Goal: Task Accomplishment & Management: Use online tool/utility

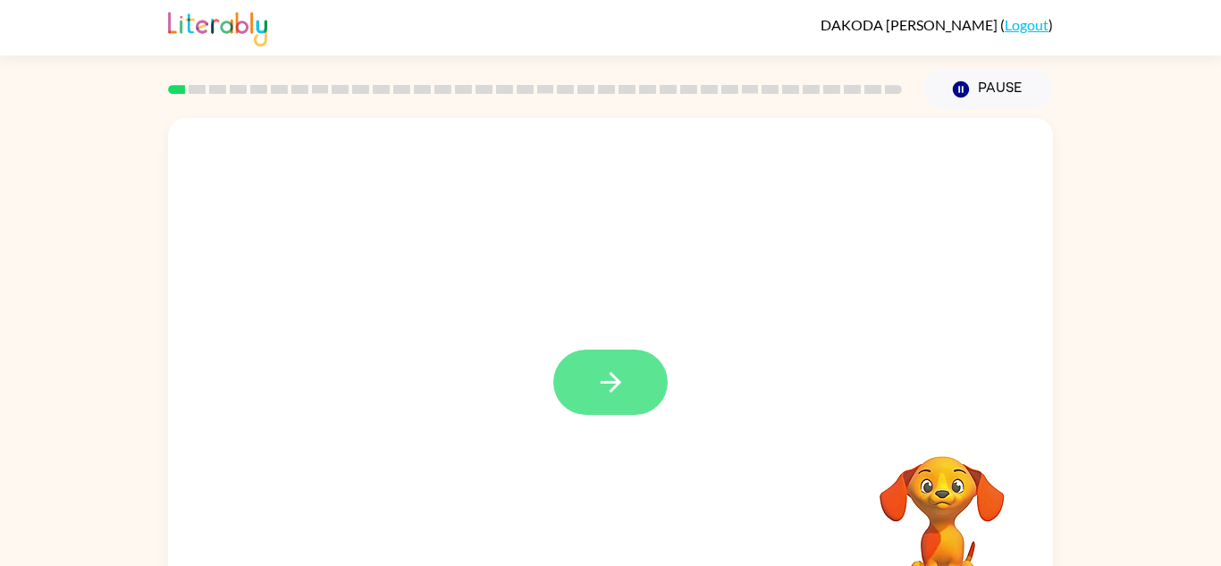
click at [583, 383] on button "button" at bounding box center [610, 382] width 114 height 65
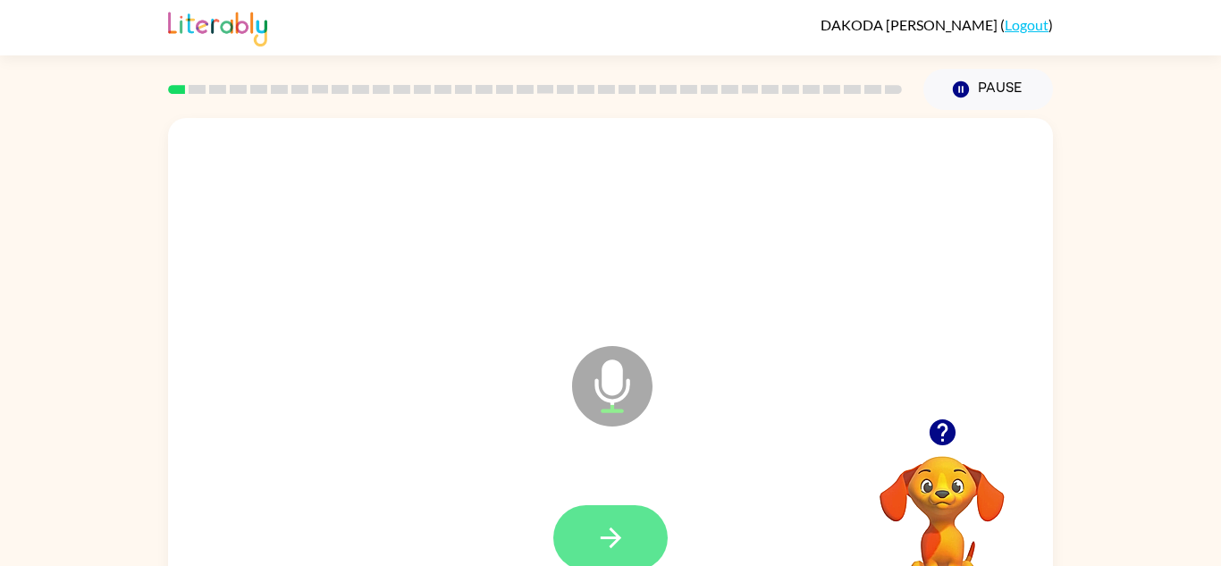
click at [602, 519] on button "button" at bounding box center [610, 537] width 114 height 65
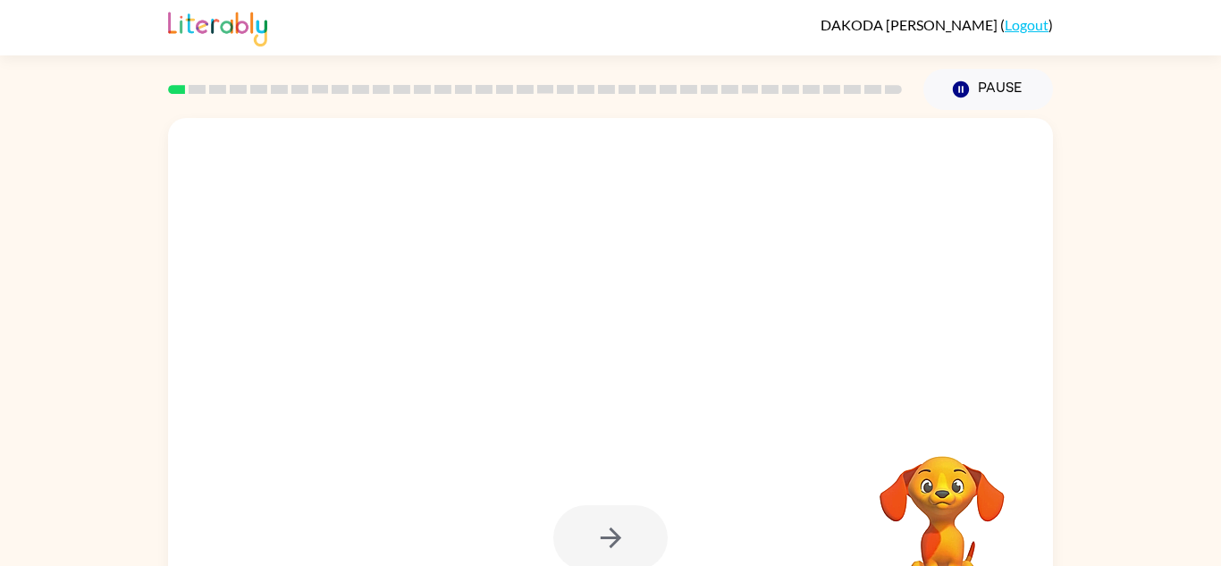
click at [597, 523] on div at bounding box center [610, 537] width 114 height 65
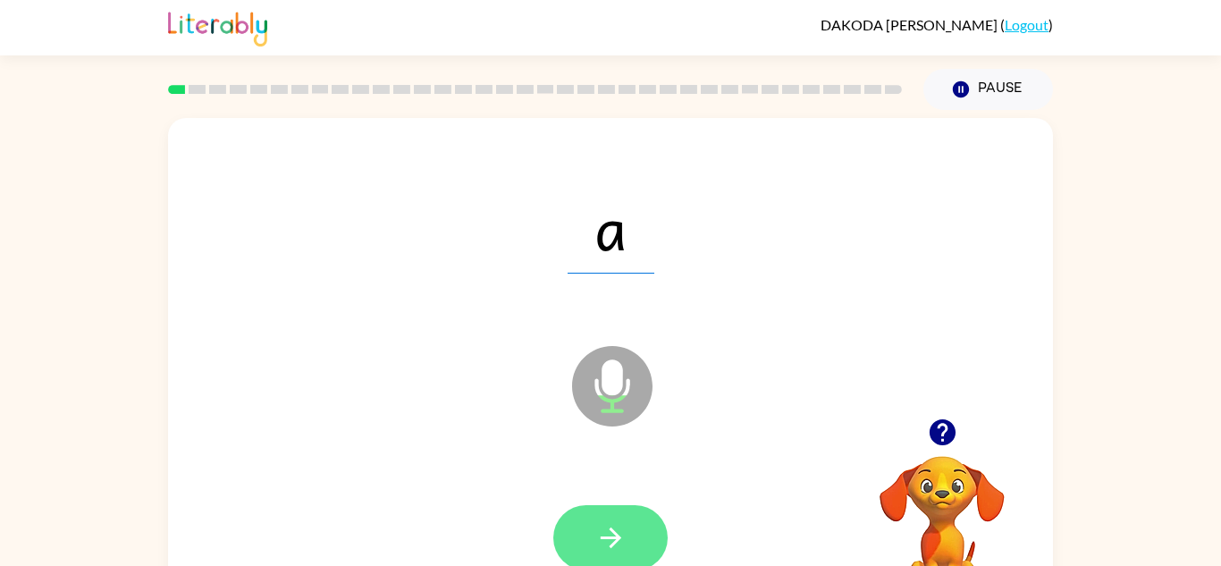
click at [642, 522] on button "button" at bounding box center [610, 537] width 114 height 65
click at [633, 517] on button "button" at bounding box center [610, 537] width 114 height 65
click at [595, 505] on button "button" at bounding box center [610, 537] width 114 height 65
click at [618, 525] on icon "button" at bounding box center [610, 537] width 31 height 31
click at [610, 525] on icon "button" at bounding box center [610, 537] width 31 height 31
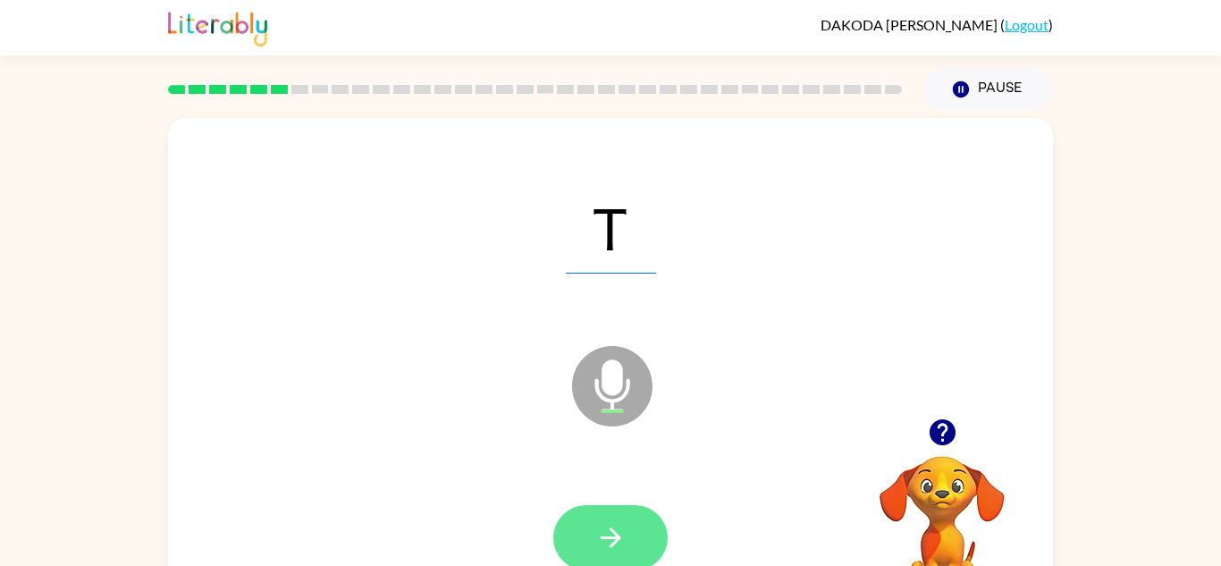
click at [576, 547] on button "button" at bounding box center [610, 537] width 114 height 65
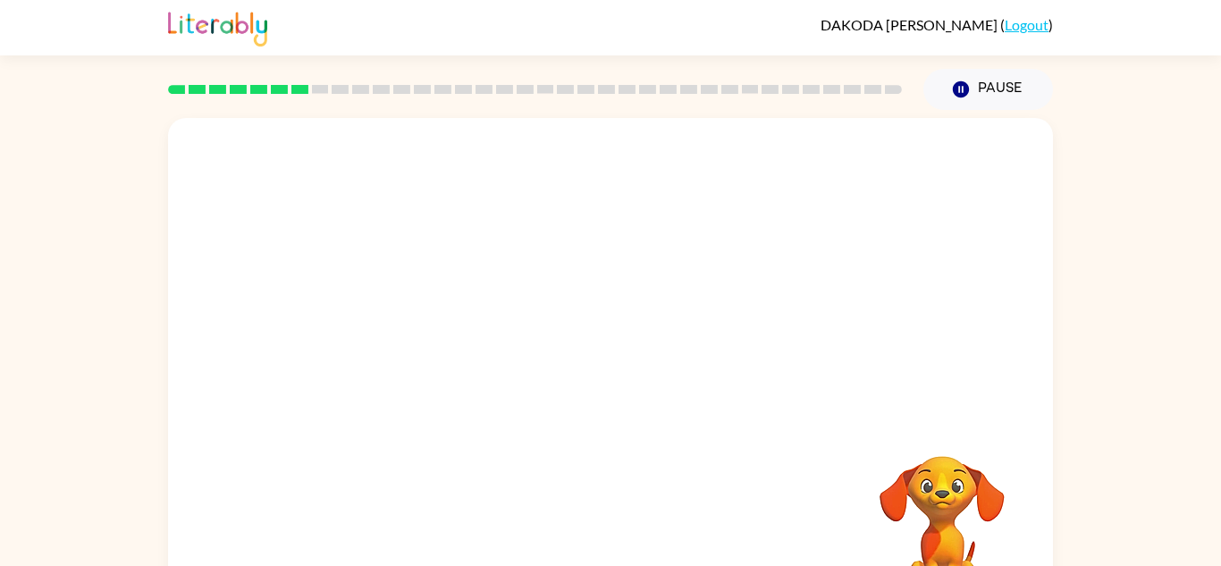
click at [965, 528] on video "Your browser must support playing .mp4 files to use Literably. Please try using…" at bounding box center [942, 517] width 179 height 179
click at [957, 490] on video "Your browser must support playing .mp4 files to use Literably. Please try using…" at bounding box center [942, 517] width 179 height 179
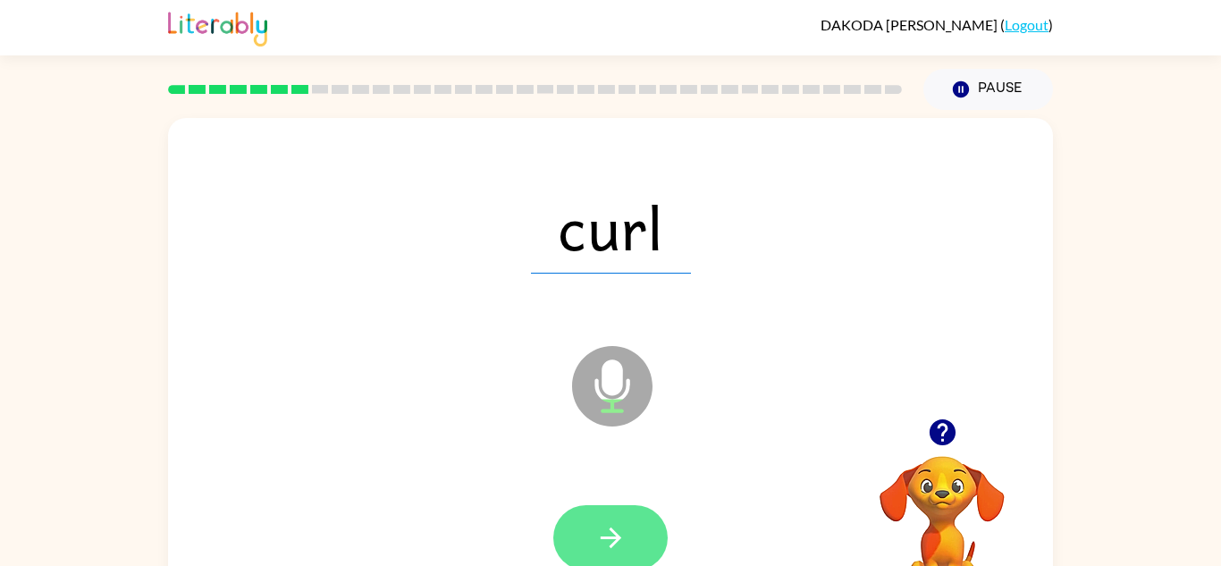
click at [611, 550] on icon "button" at bounding box center [610, 537] width 31 height 31
click at [638, 535] on button "button" at bounding box center [610, 537] width 114 height 65
click at [618, 525] on icon "button" at bounding box center [610, 537] width 31 height 31
click at [621, 535] on icon "button" at bounding box center [610, 537] width 31 height 31
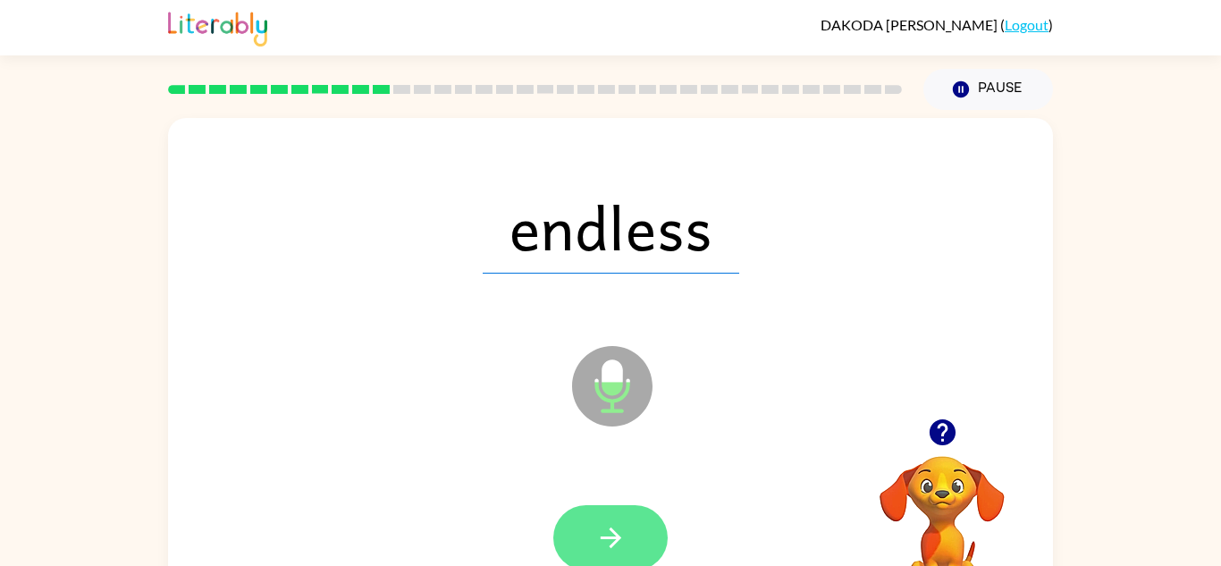
click at [625, 513] on button "button" at bounding box center [610, 537] width 114 height 65
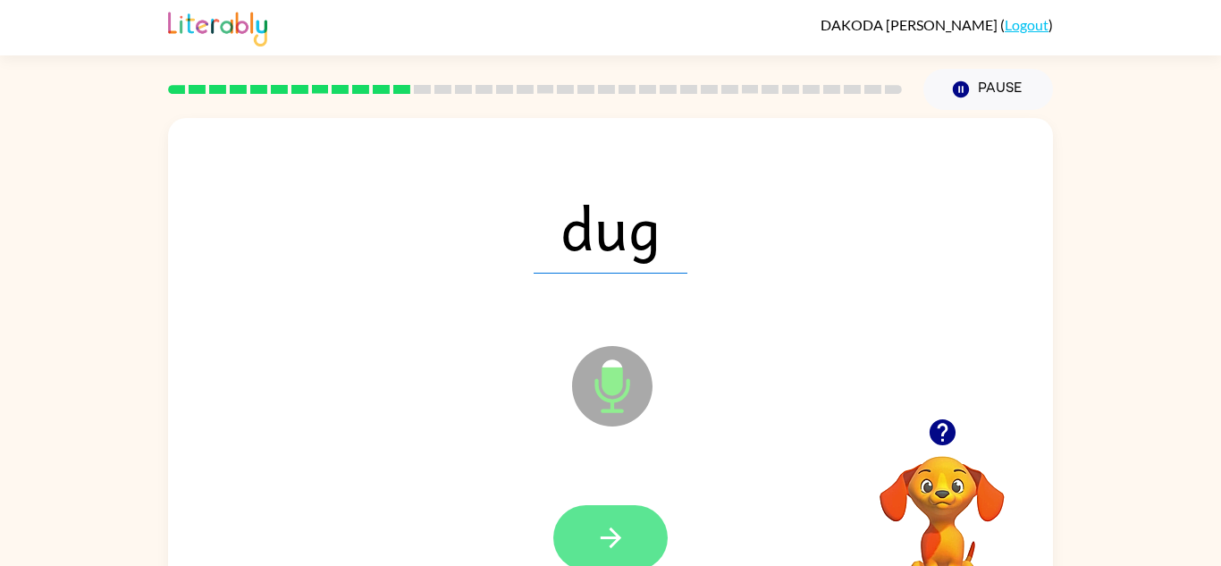
click at [614, 514] on button "button" at bounding box center [610, 537] width 114 height 65
click at [621, 522] on icon "button" at bounding box center [610, 537] width 31 height 31
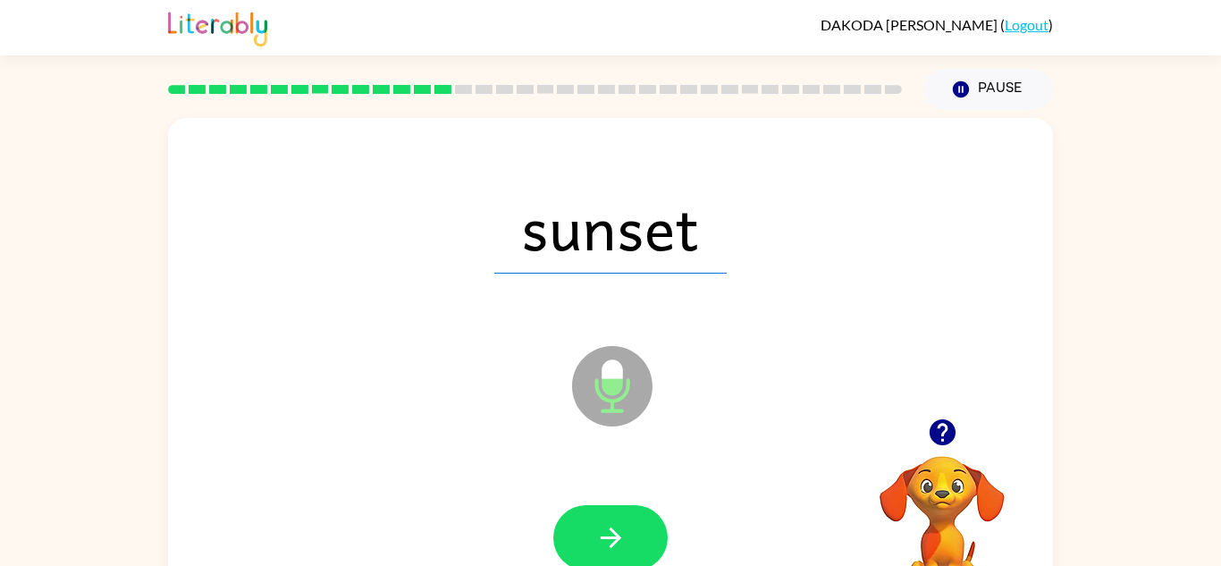
click at [640, 491] on div at bounding box center [610, 538] width 849 height 147
click at [599, 507] on button "button" at bounding box center [610, 537] width 114 height 65
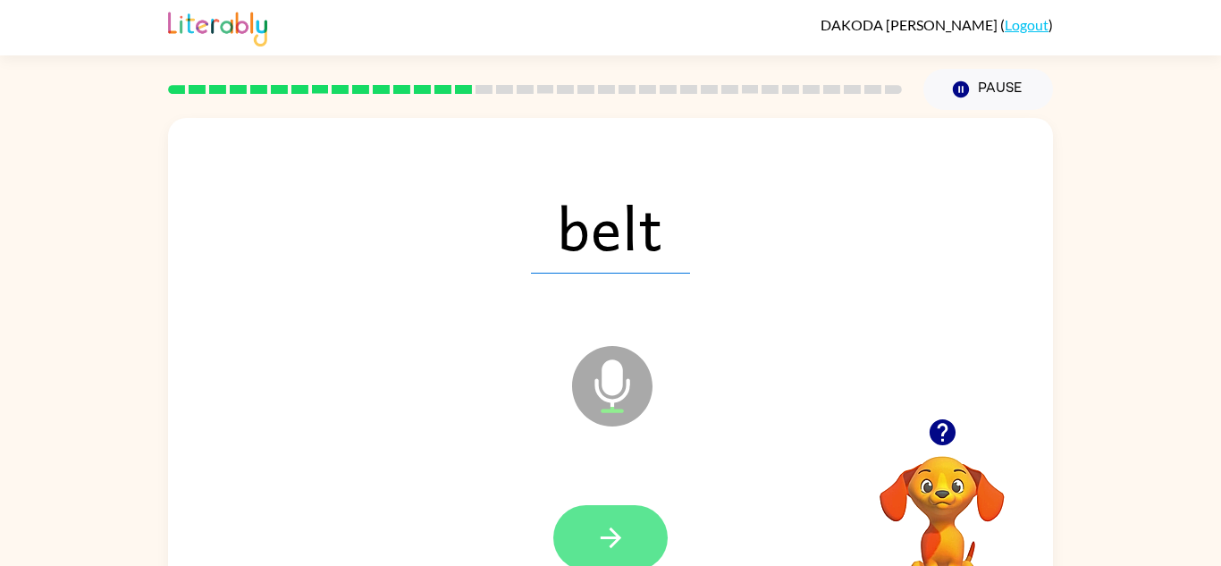
click at [612, 544] on icon "button" at bounding box center [610, 538] width 21 height 21
click at [638, 528] on button "button" at bounding box center [610, 537] width 114 height 65
click at [592, 508] on button "button" at bounding box center [610, 537] width 114 height 65
click at [587, 553] on button "button" at bounding box center [610, 537] width 114 height 65
click at [604, 535] on icon "button" at bounding box center [610, 537] width 31 height 31
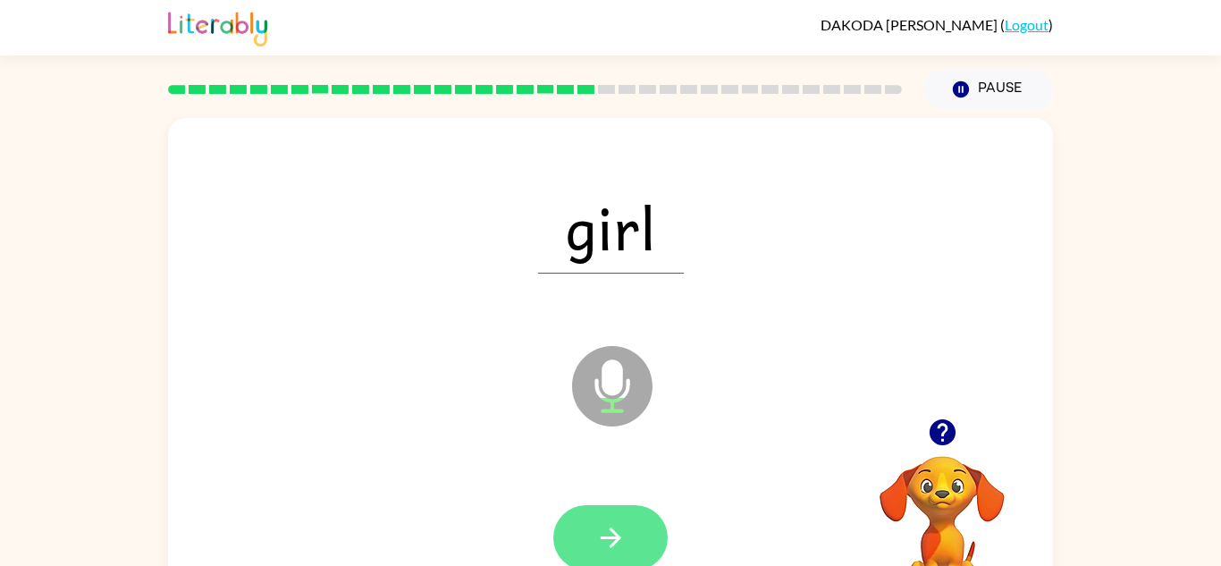
click at [638, 509] on button "button" at bounding box center [610, 537] width 114 height 65
click at [613, 550] on icon "button" at bounding box center [610, 537] width 31 height 31
click at [623, 539] on icon "button" at bounding box center [610, 537] width 31 height 31
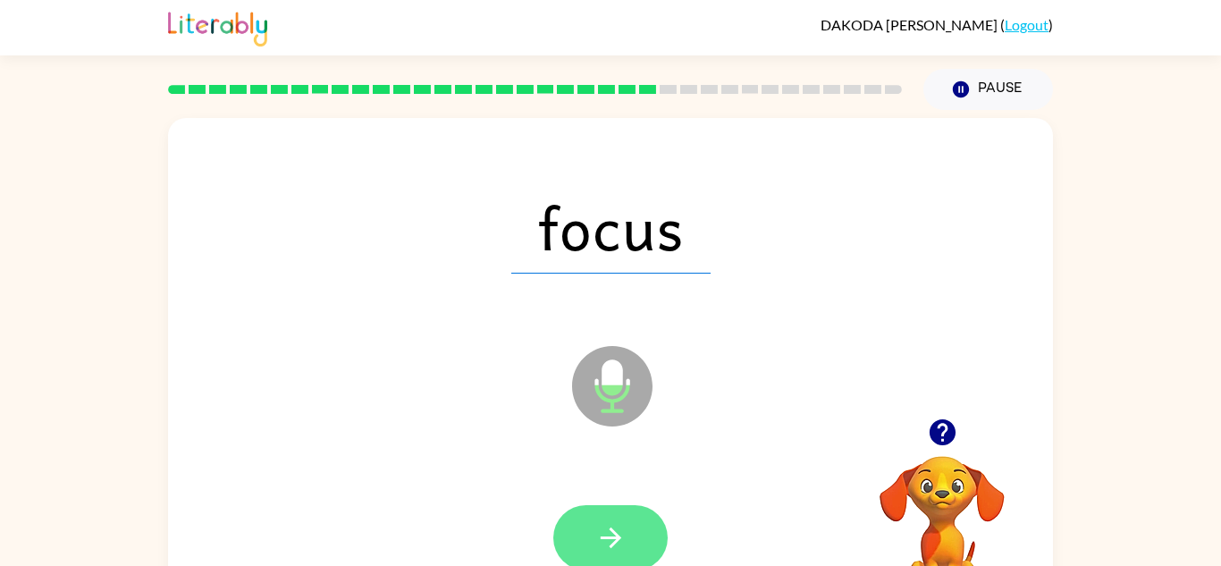
click at [637, 518] on button "button" at bounding box center [610, 537] width 114 height 65
click at [612, 527] on icon "button" at bounding box center [610, 537] width 31 height 31
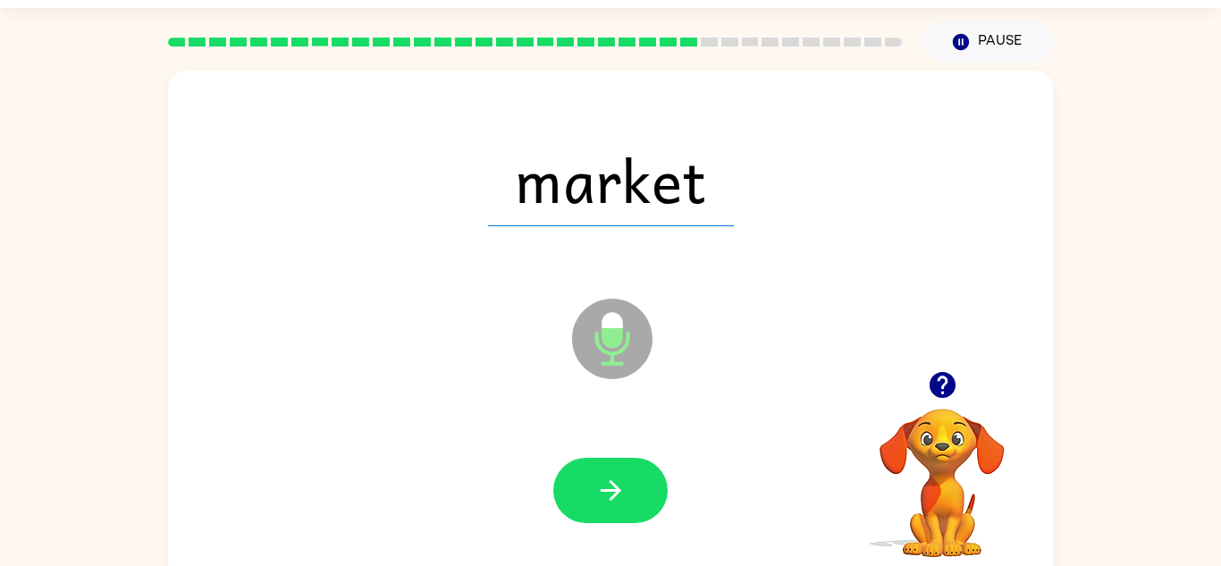
scroll to position [50, 0]
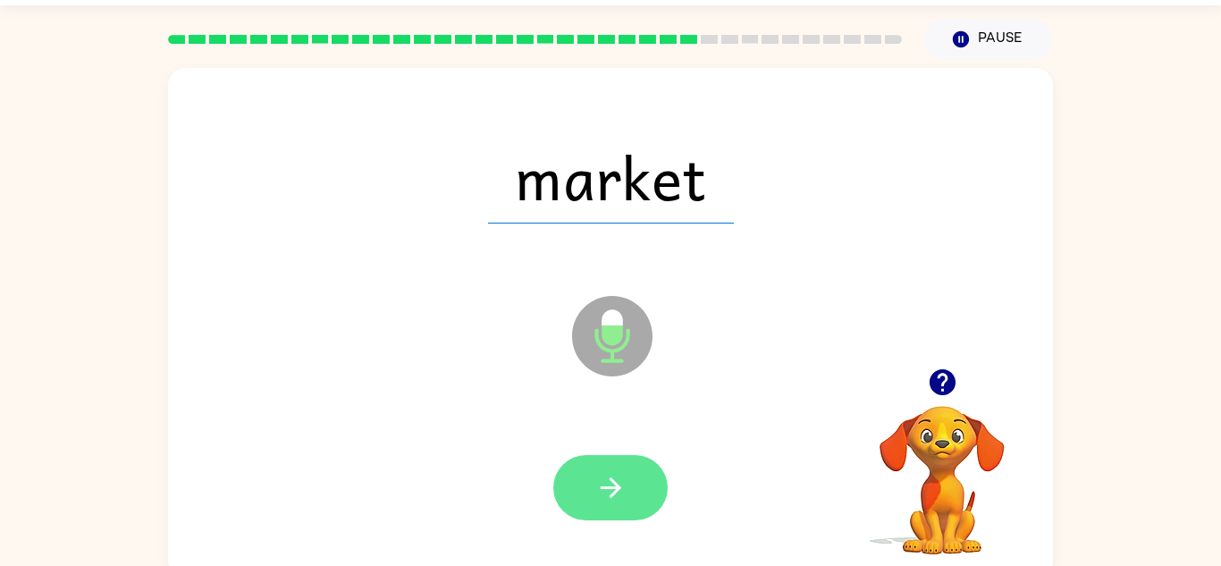
click at [627, 474] on button "button" at bounding box center [610, 487] width 114 height 65
click at [575, 477] on button "button" at bounding box center [610, 487] width 114 height 65
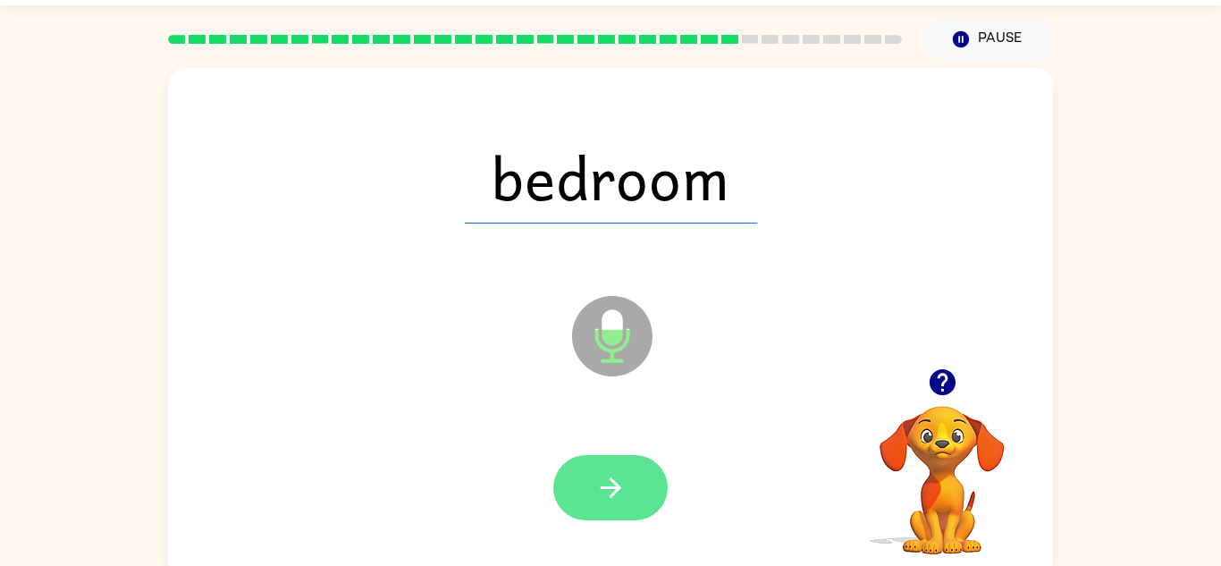
click at [621, 502] on icon "button" at bounding box center [610, 487] width 31 height 31
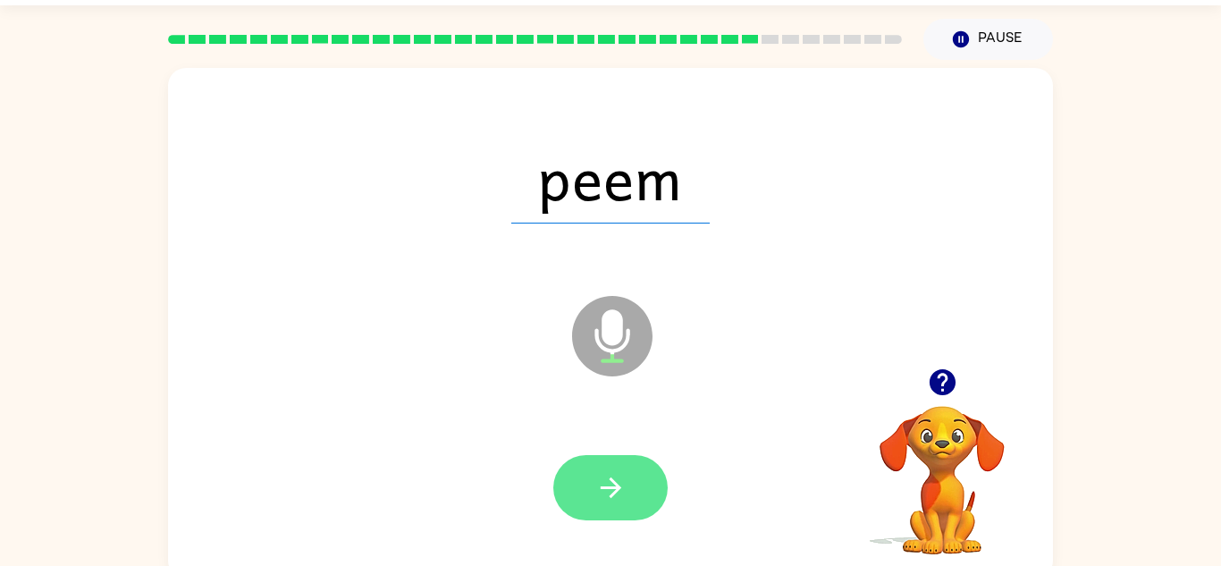
click at [604, 508] on button "button" at bounding box center [610, 487] width 114 height 65
click at [605, 457] on button "button" at bounding box center [610, 487] width 114 height 65
click at [613, 487] on icon "button" at bounding box center [610, 487] width 21 height 21
click at [594, 467] on button "button" at bounding box center [610, 487] width 114 height 65
click at [621, 494] on icon "button" at bounding box center [610, 487] width 31 height 31
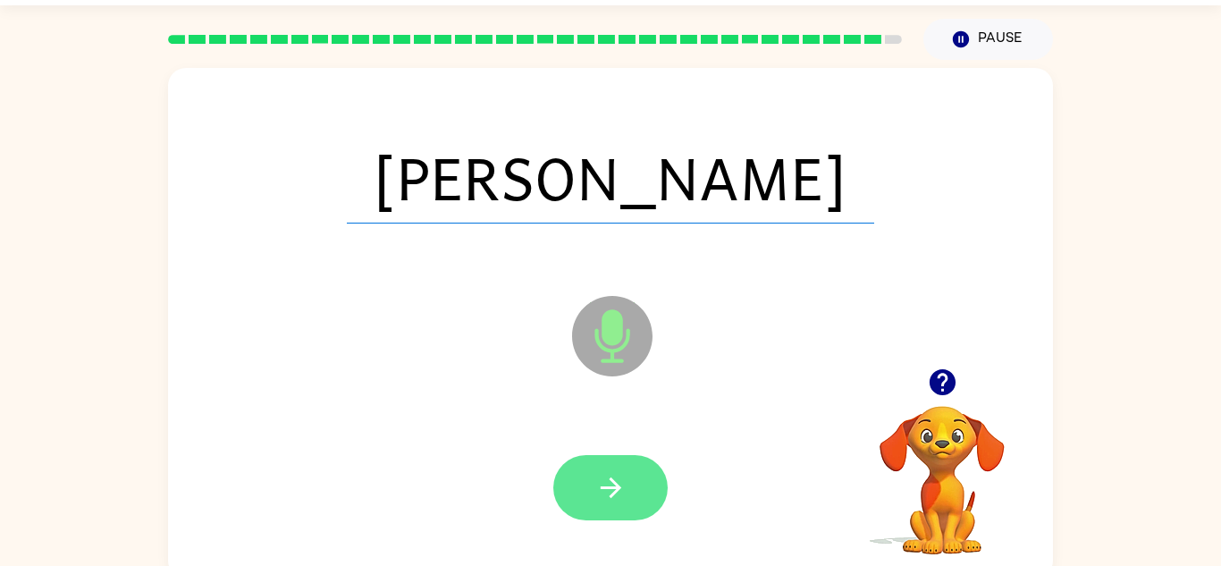
click at [607, 479] on icon "button" at bounding box center [610, 487] width 31 height 31
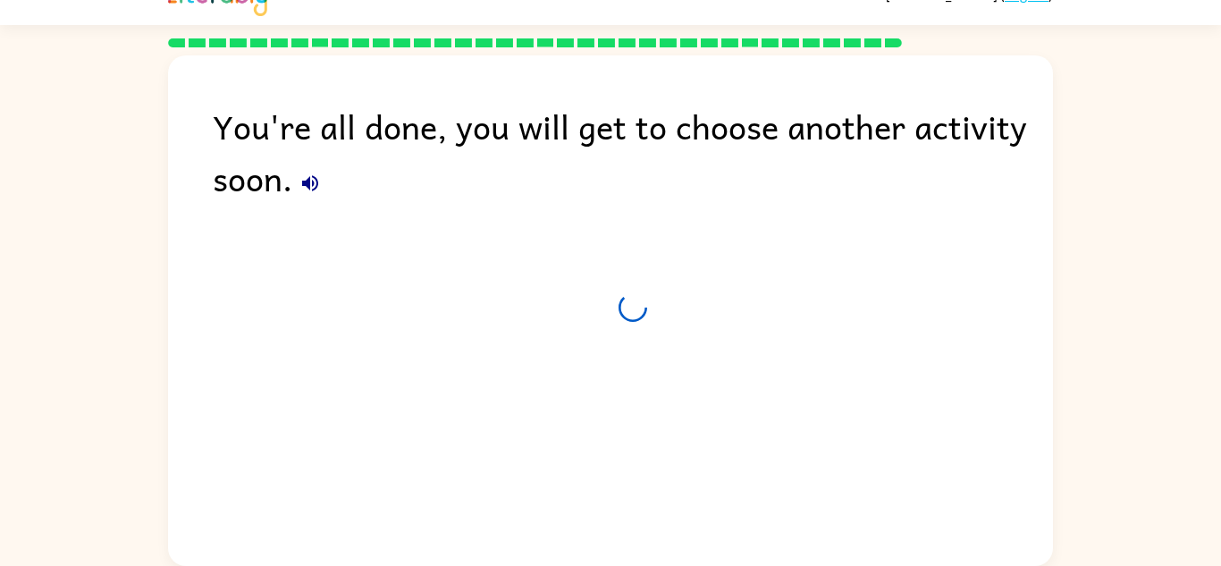
scroll to position [30, 0]
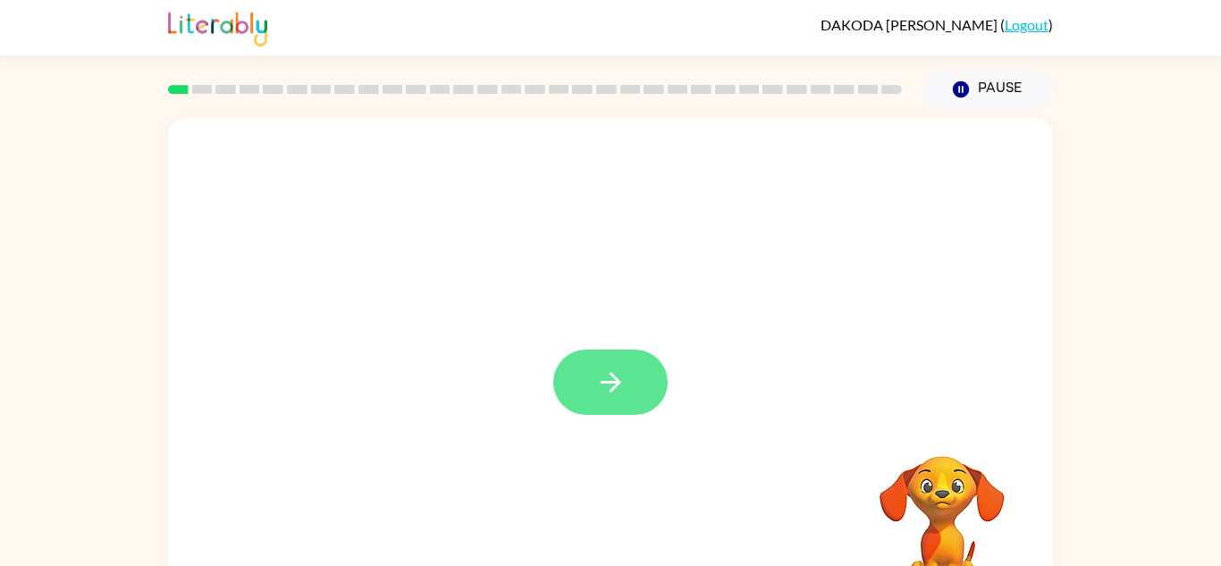
click at [617, 367] on icon "button" at bounding box center [610, 382] width 31 height 31
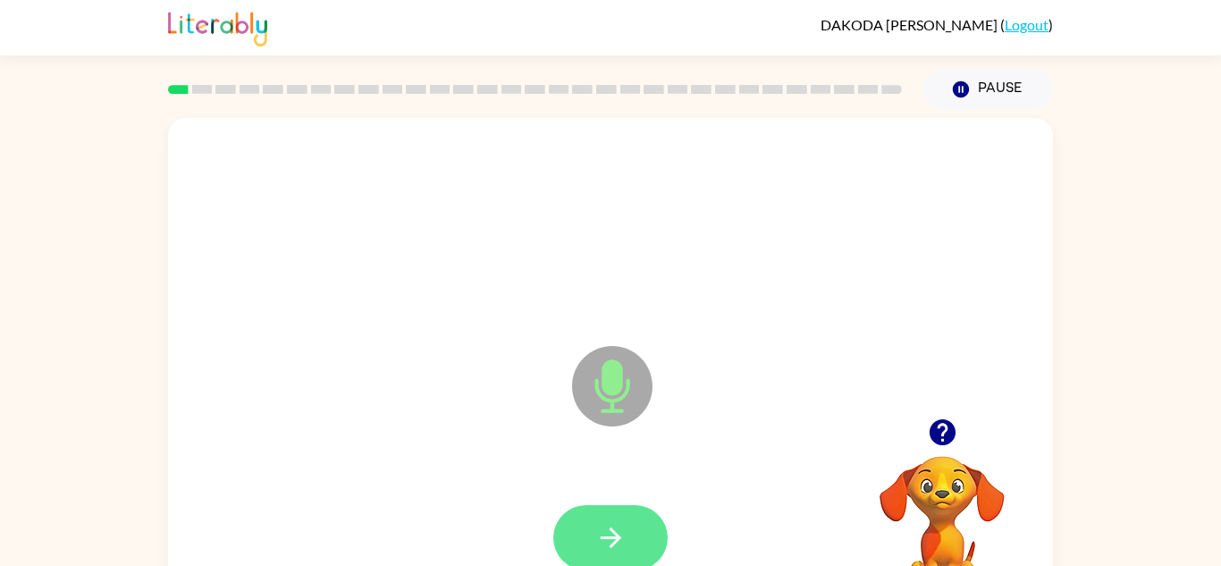
click at [635, 516] on button "button" at bounding box center [610, 537] width 114 height 65
click at [612, 531] on icon "button" at bounding box center [610, 538] width 21 height 21
click at [607, 525] on icon "button" at bounding box center [610, 537] width 31 height 31
click at [624, 516] on button "button" at bounding box center [610, 537] width 114 height 65
click at [612, 536] on icon "button" at bounding box center [610, 538] width 21 height 21
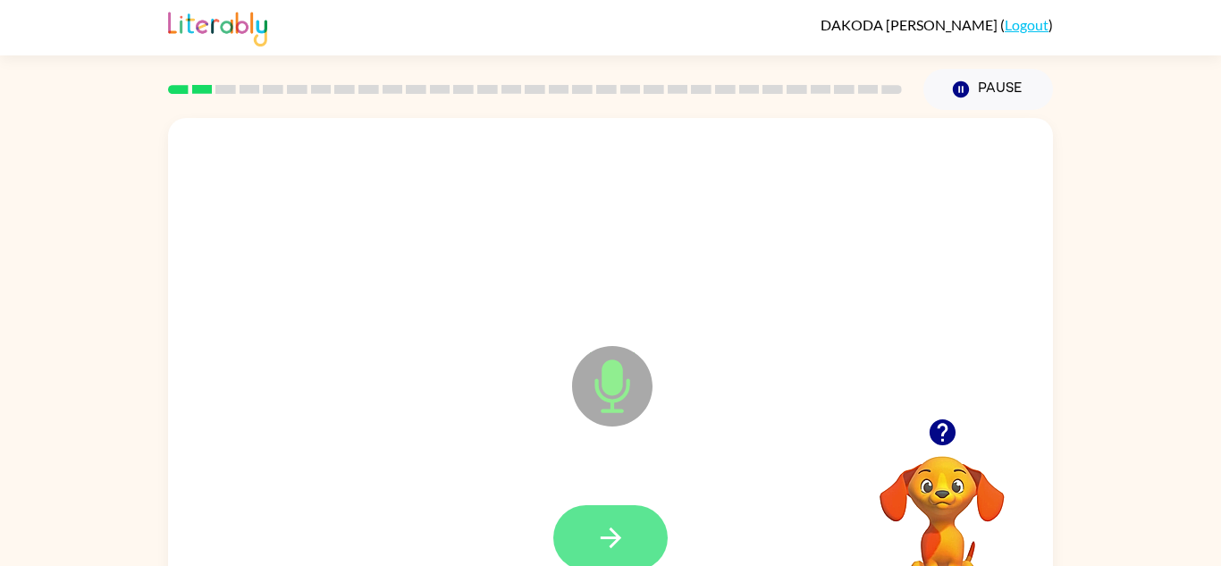
click at [638, 540] on button "button" at bounding box center [610, 537] width 114 height 65
click at [602, 528] on icon "button" at bounding box center [610, 537] width 31 height 31
click at [620, 544] on icon "button" at bounding box center [610, 537] width 31 height 31
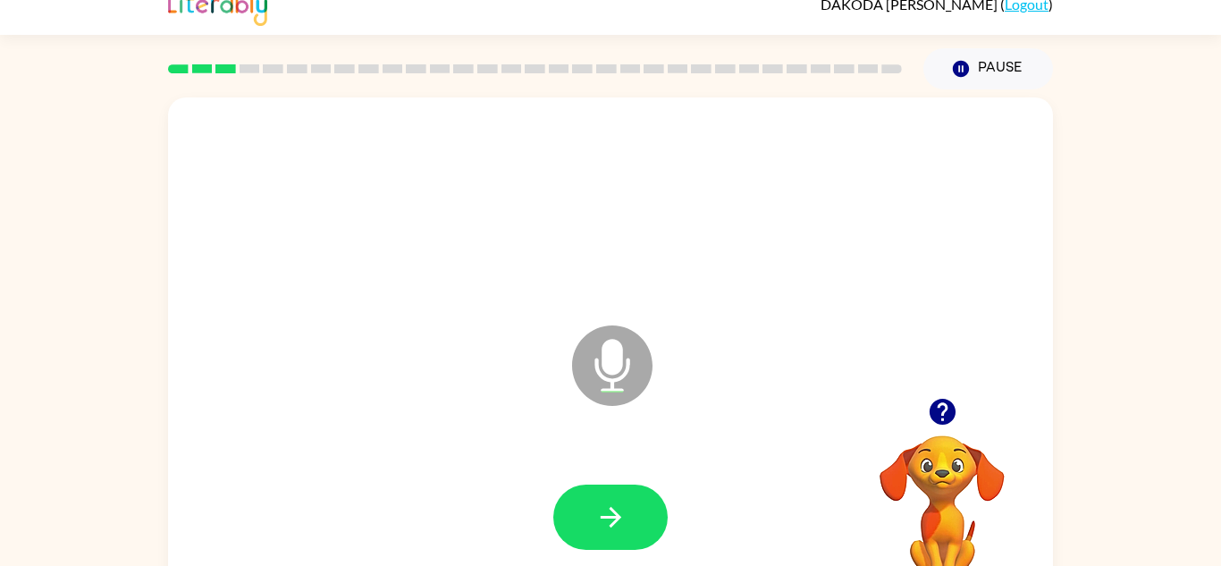
scroll to position [63, 0]
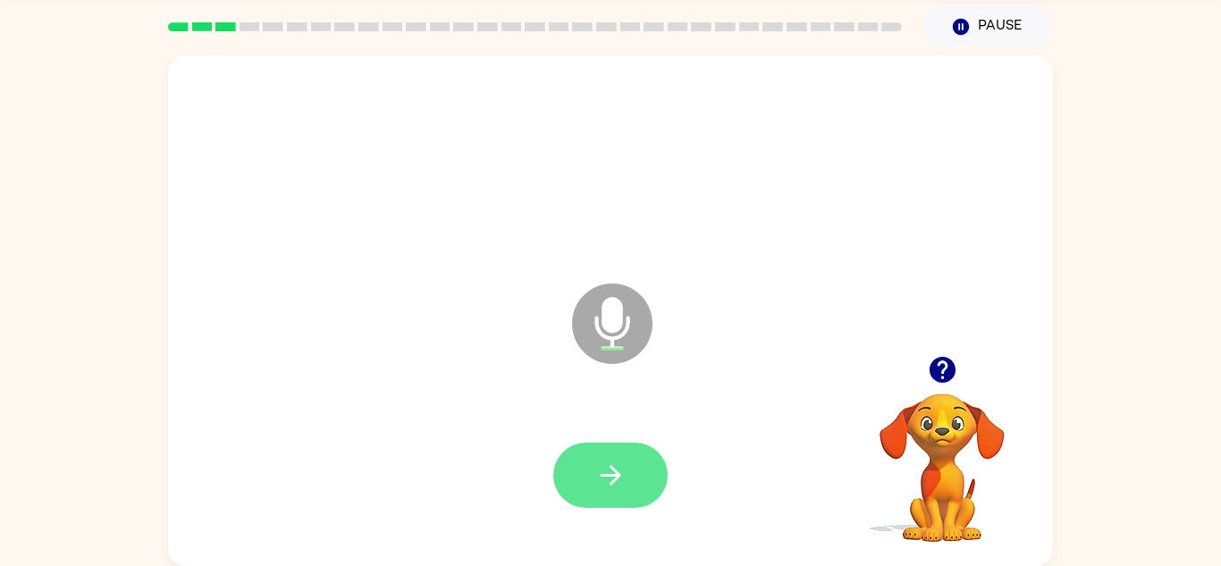
click at [605, 483] on icon "button" at bounding box center [610, 475] width 31 height 31
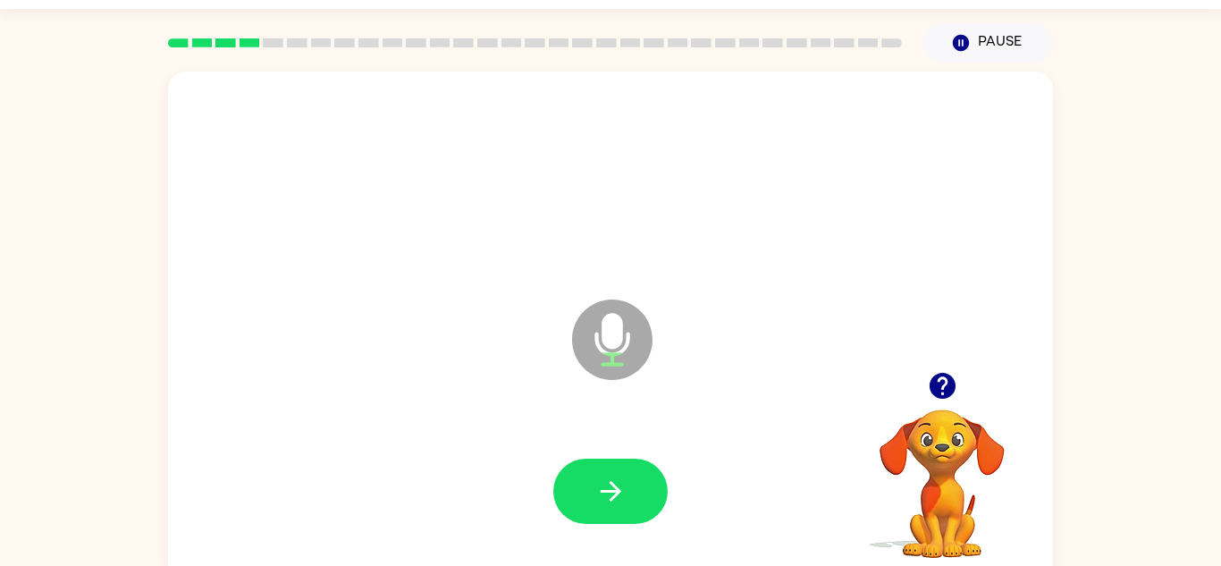
scroll to position [19, 0]
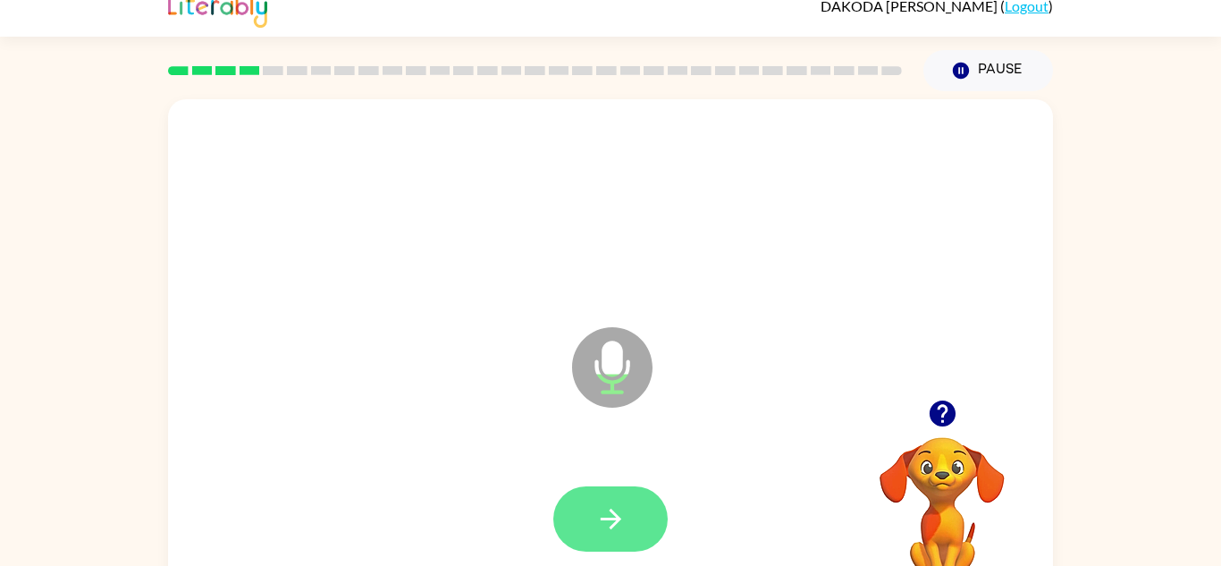
click at [593, 528] on button "button" at bounding box center [610, 518] width 114 height 65
click at [604, 521] on icon "button" at bounding box center [610, 518] width 31 height 31
click at [619, 518] on icon "button" at bounding box center [610, 519] width 21 height 21
click at [618, 491] on button "button" at bounding box center [610, 518] width 114 height 65
click at [610, 496] on button "button" at bounding box center [610, 518] width 114 height 65
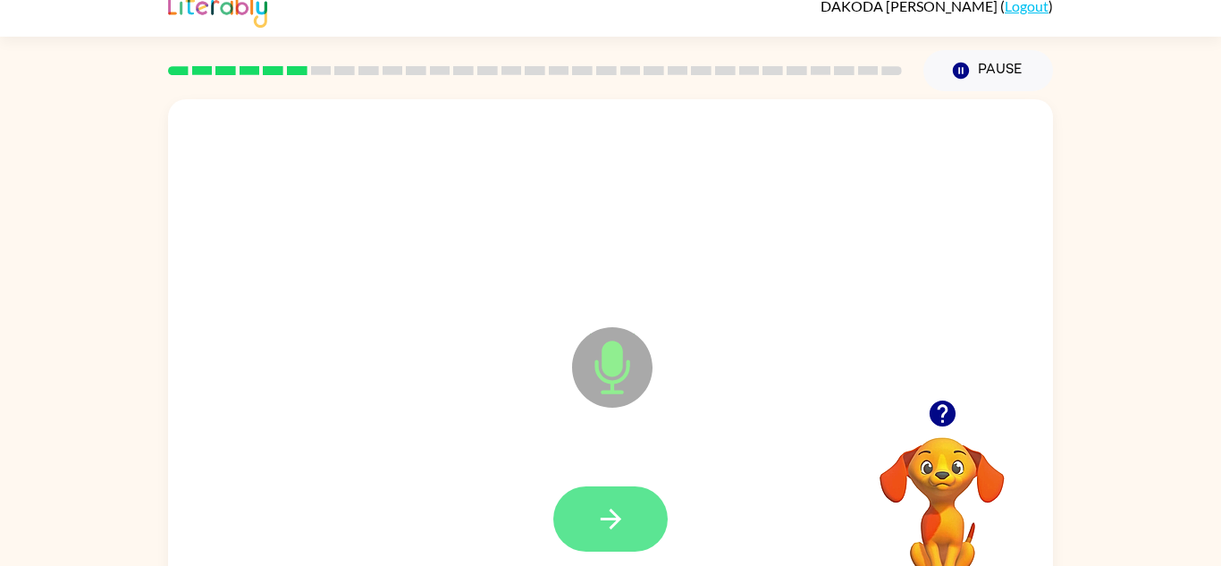
click at [619, 501] on button "button" at bounding box center [610, 518] width 114 height 65
click at [584, 523] on button "button" at bounding box center [610, 518] width 114 height 65
click at [597, 505] on icon "button" at bounding box center [610, 518] width 31 height 31
click at [636, 513] on button "button" at bounding box center [610, 518] width 114 height 65
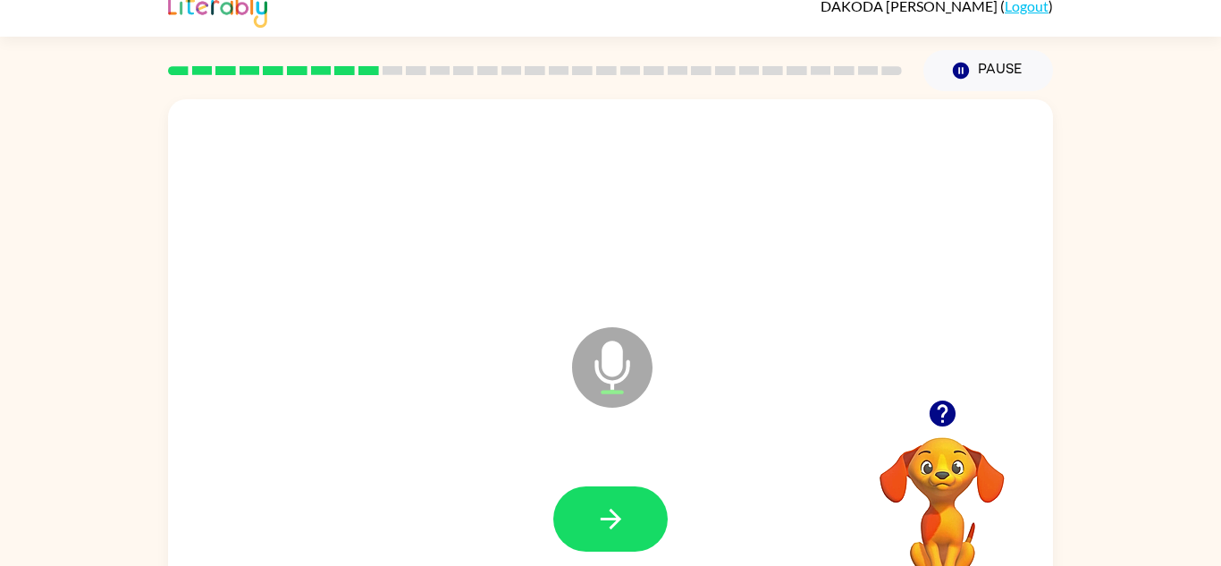
scroll to position [22, 0]
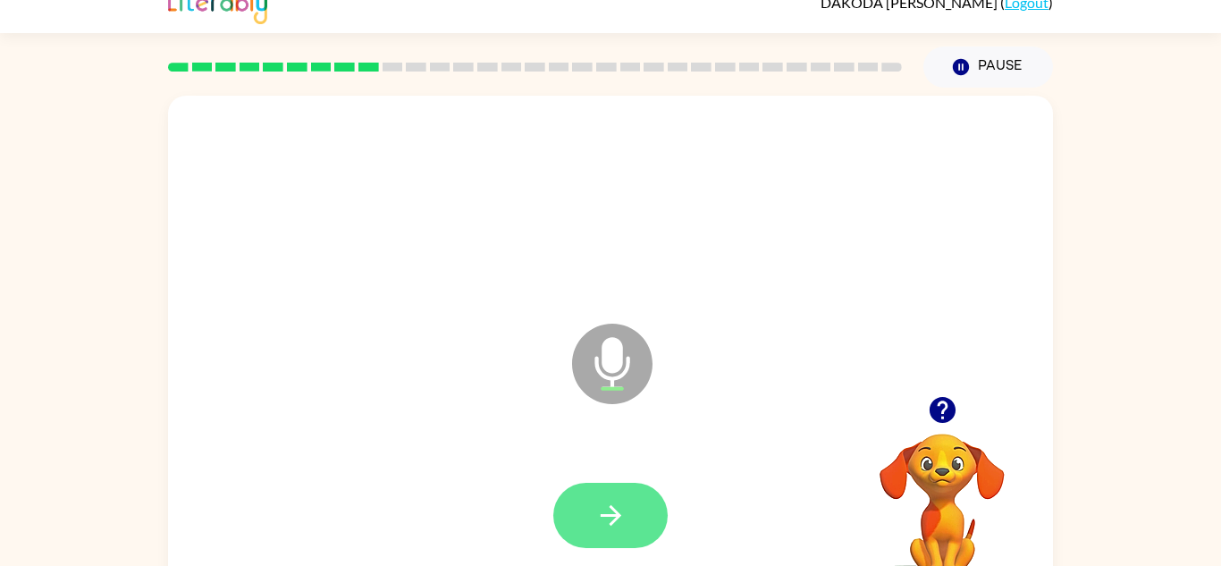
click at [627, 511] on button "button" at bounding box center [610, 515] width 114 height 65
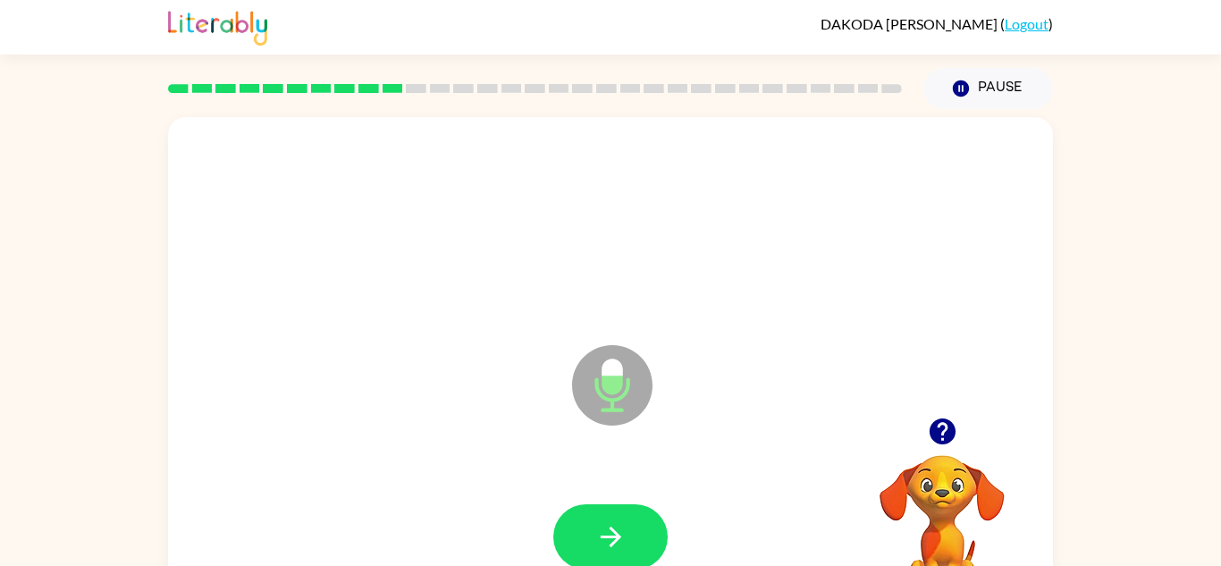
scroll to position [0, 0]
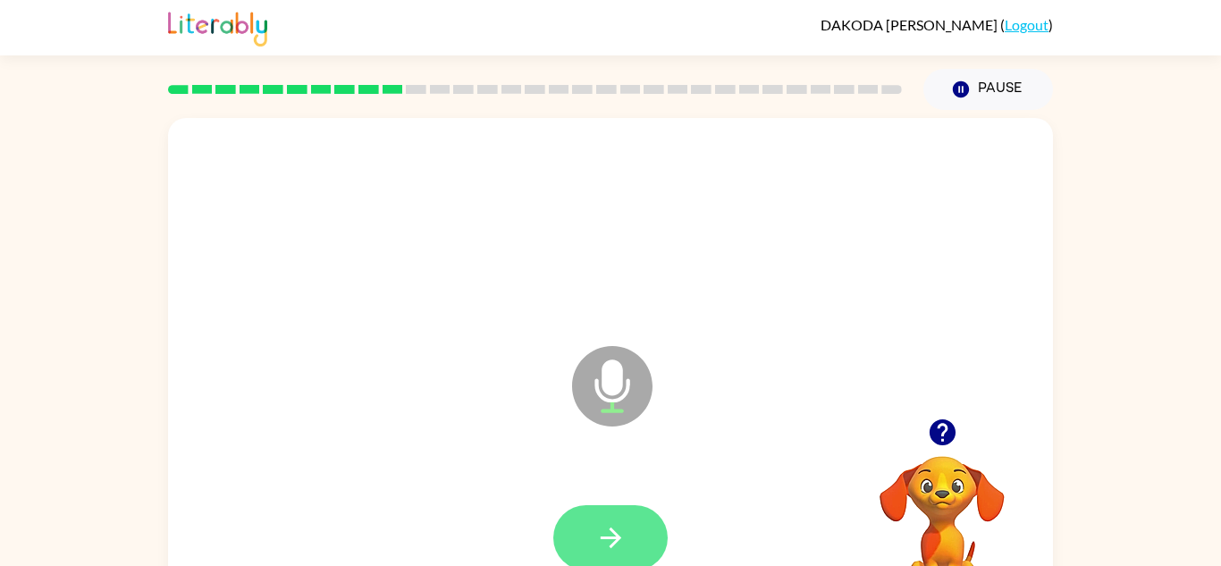
click at [614, 526] on icon "button" at bounding box center [610, 537] width 31 height 31
click at [606, 536] on icon "button" at bounding box center [610, 538] width 21 height 21
click at [604, 551] on icon "button" at bounding box center [610, 537] width 31 height 31
click at [574, 536] on button "button" at bounding box center [610, 537] width 114 height 65
click at [587, 537] on button "button" at bounding box center [610, 537] width 114 height 65
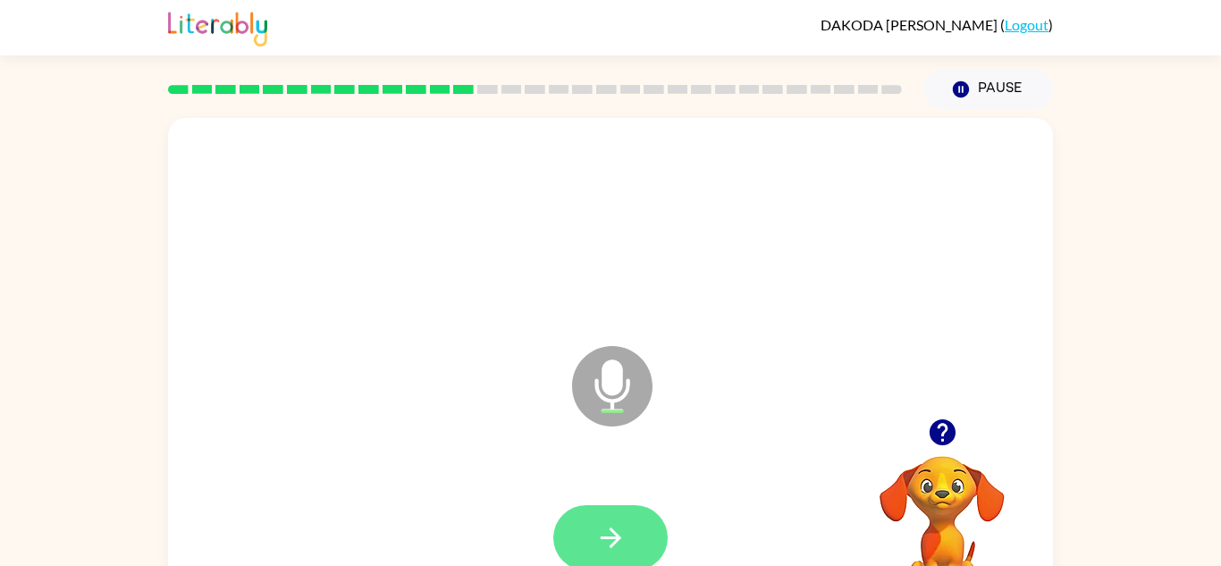
click at [609, 512] on button "button" at bounding box center [610, 537] width 114 height 65
click at [591, 525] on button "button" at bounding box center [610, 537] width 114 height 65
click at [627, 532] on button "button" at bounding box center [610, 537] width 114 height 65
click at [576, 537] on button "button" at bounding box center [610, 537] width 114 height 65
click at [611, 513] on button "button" at bounding box center [610, 537] width 114 height 65
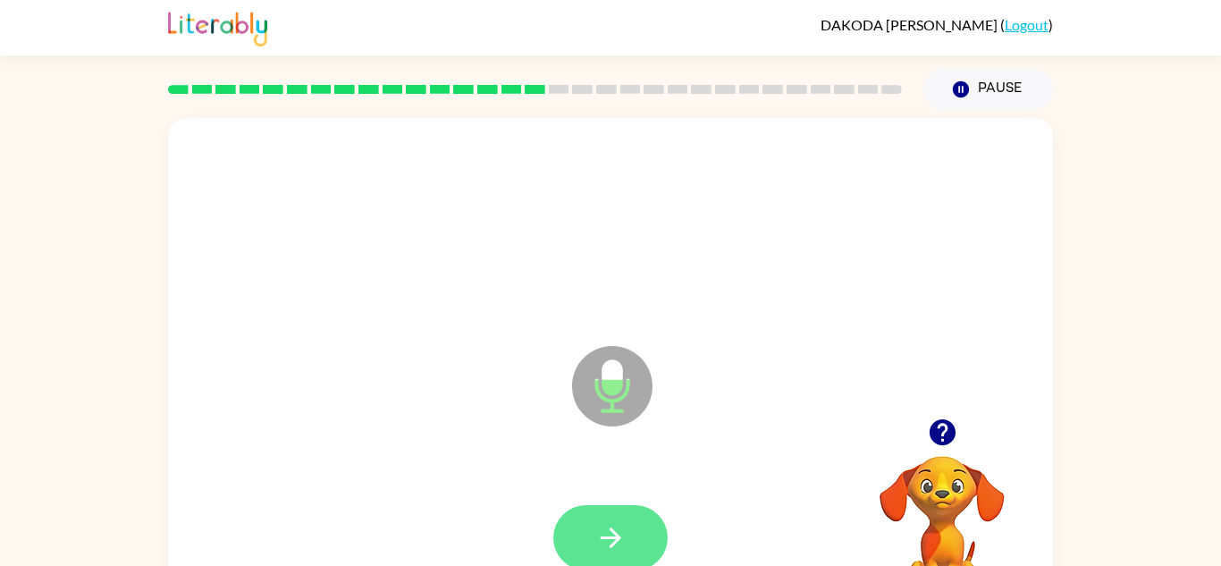
click at [628, 525] on button "button" at bounding box center [610, 537] width 114 height 65
click at [611, 532] on icon "button" at bounding box center [610, 537] width 31 height 31
click at [599, 542] on icon "button" at bounding box center [610, 537] width 31 height 31
click at [616, 508] on button "button" at bounding box center [610, 537] width 114 height 65
click at [600, 518] on button "button" at bounding box center [610, 537] width 114 height 65
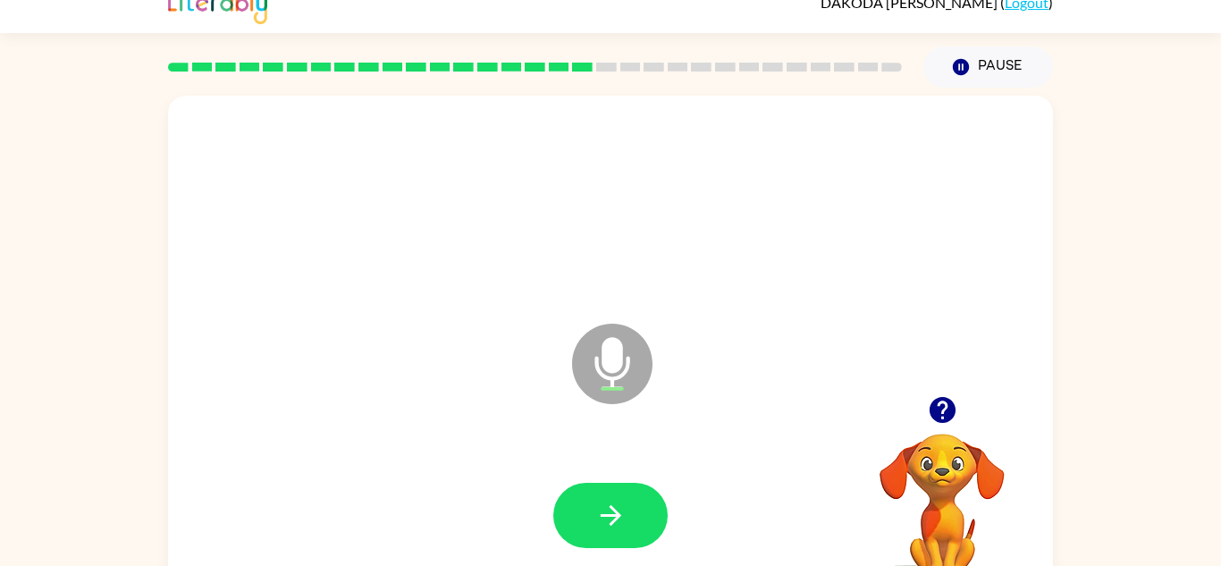
scroll to position [40, 0]
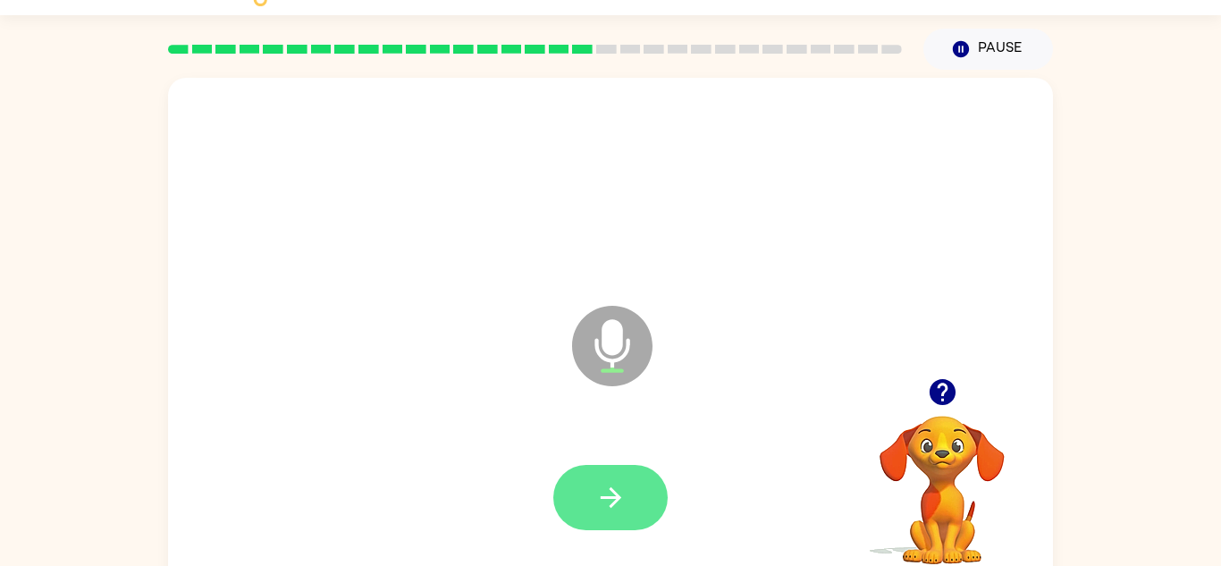
click at [633, 486] on button "button" at bounding box center [610, 497] width 114 height 65
click at [602, 503] on icon "button" at bounding box center [610, 497] width 31 height 31
click at [624, 491] on icon "button" at bounding box center [610, 497] width 31 height 31
click at [617, 479] on button "button" at bounding box center [610, 497] width 114 height 65
click at [584, 481] on button "button" at bounding box center [610, 497] width 114 height 65
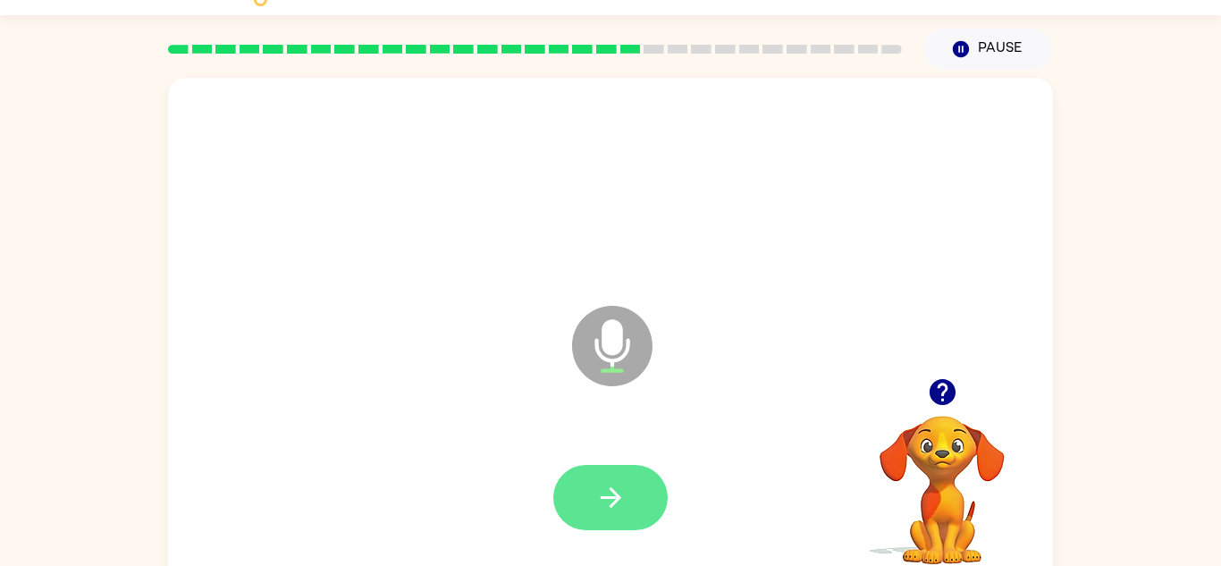
click at [594, 489] on button "button" at bounding box center [610, 497] width 114 height 65
click at [609, 499] on icon "button" at bounding box center [610, 497] width 31 height 31
click at [612, 483] on icon "button" at bounding box center [610, 497] width 31 height 31
click at [582, 519] on button "button" at bounding box center [610, 497] width 114 height 65
click at [609, 508] on icon "button" at bounding box center [610, 497] width 31 height 31
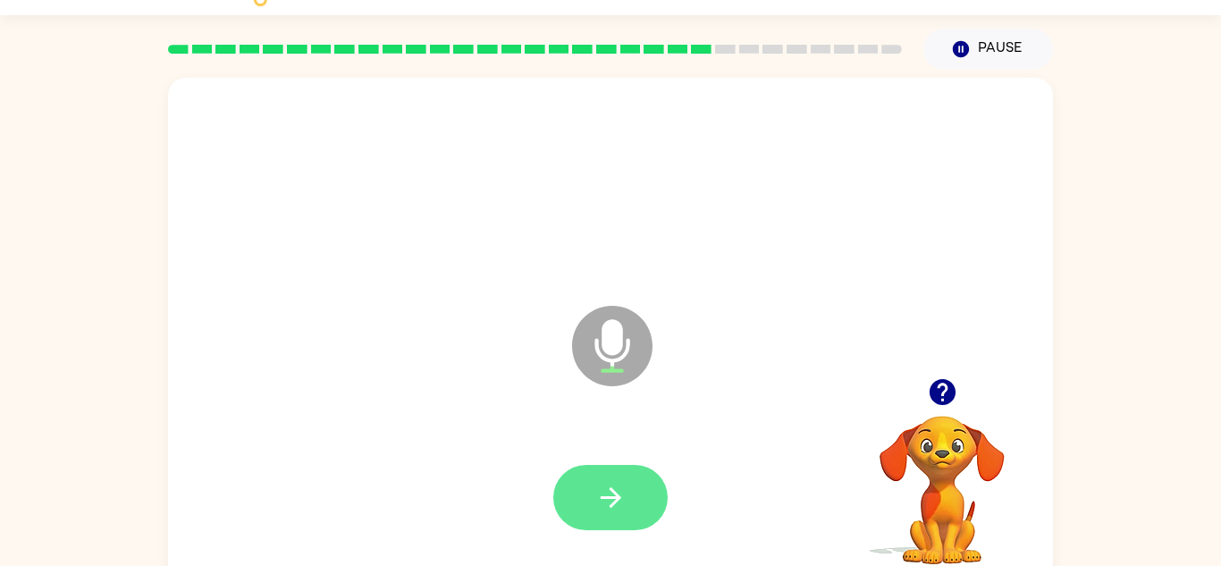
click at [610, 503] on icon "button" at bounding box center [610, 497] width 31 height 31
click at [621, 482] on icon "button" at bounding box center [610, 497] width 31 height 31
click at [621, 526] on button "button" at bounding box center [610, 497] width 114 height 65
click at [604, 485] on icon "button" at bounding box center [610, 497] width 31 height 31
click at [591, 491] on button "button" at bounding box center [610, 497] width 114 height 65
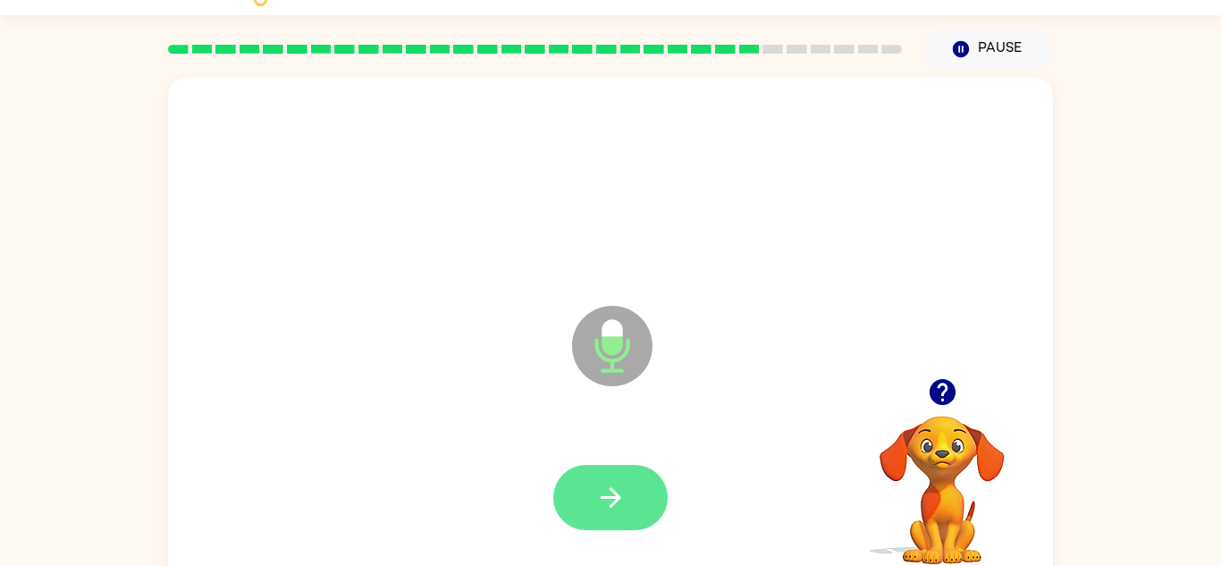
click at [578, 510] on button "button" at bounding box center [610, 497] width 114 height 65
click at [594, 513] on button "button" at bounding box center [610, 497] width 114 height 65
click at [607, 496] on icon "button" at bounding box center [610, 497] width 21 height 21
click at [614, 491] on icon "button" at bounding box center [610, 497] width 21 height 21
click at [633, 489] on button "button" at bounding box center [610, 497] width 114 height 65
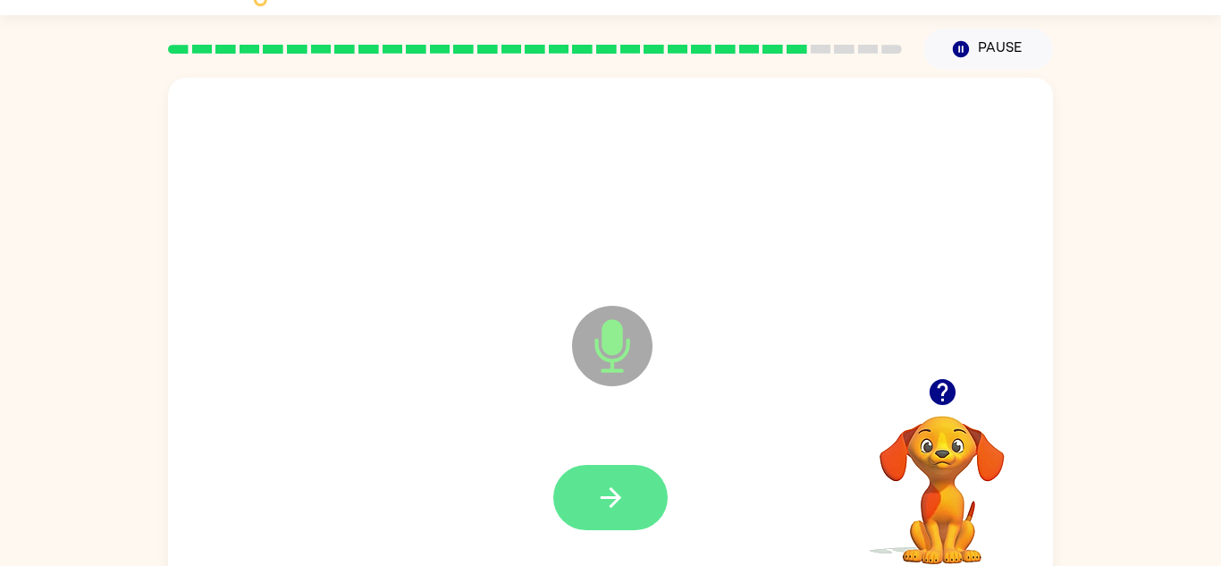
click at [604, 469] on button "button" at bounding box center [610, 497] width 114 height 65
click at [612, 511] on icon "button" at bounding box center [610, 497] width 31 height 31
click at [599, 489] on icon "button" at bounding box center [610, 497] width 31 height 31
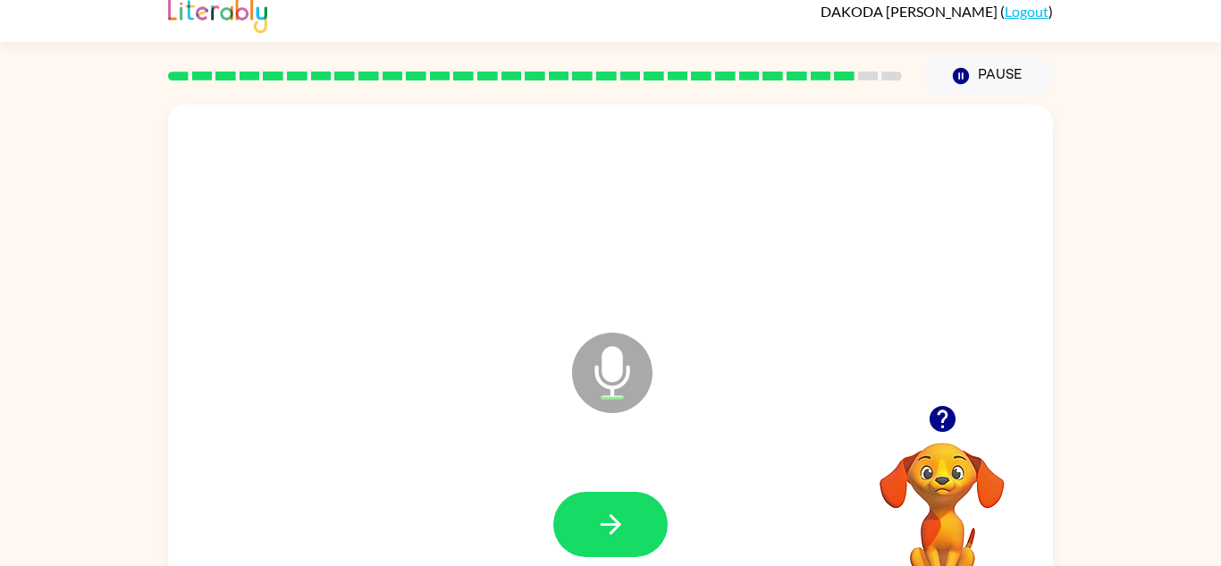
scroll to position [0, 0]
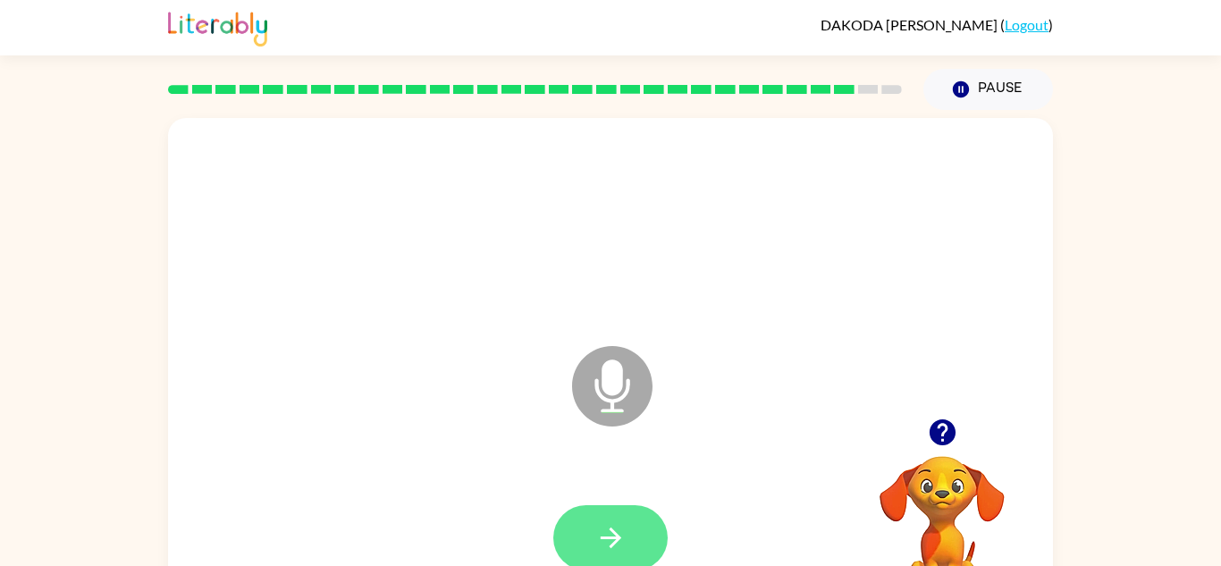
click at [611, 520] on button "button" at bounding box center [610, 537] width 114 height 65
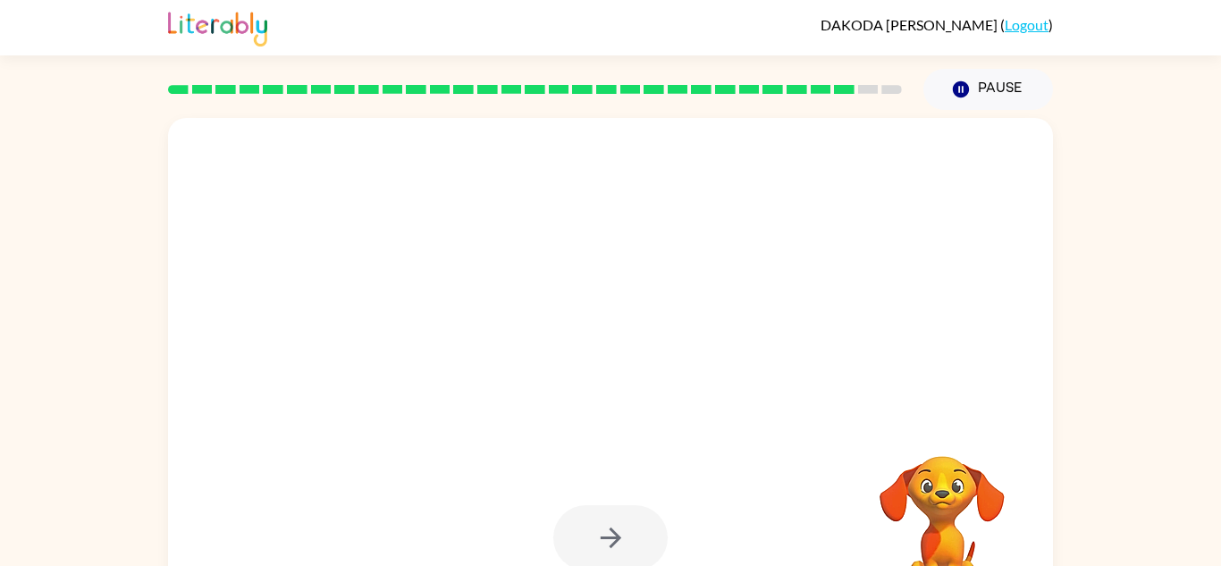
scroll to position [63, 0]
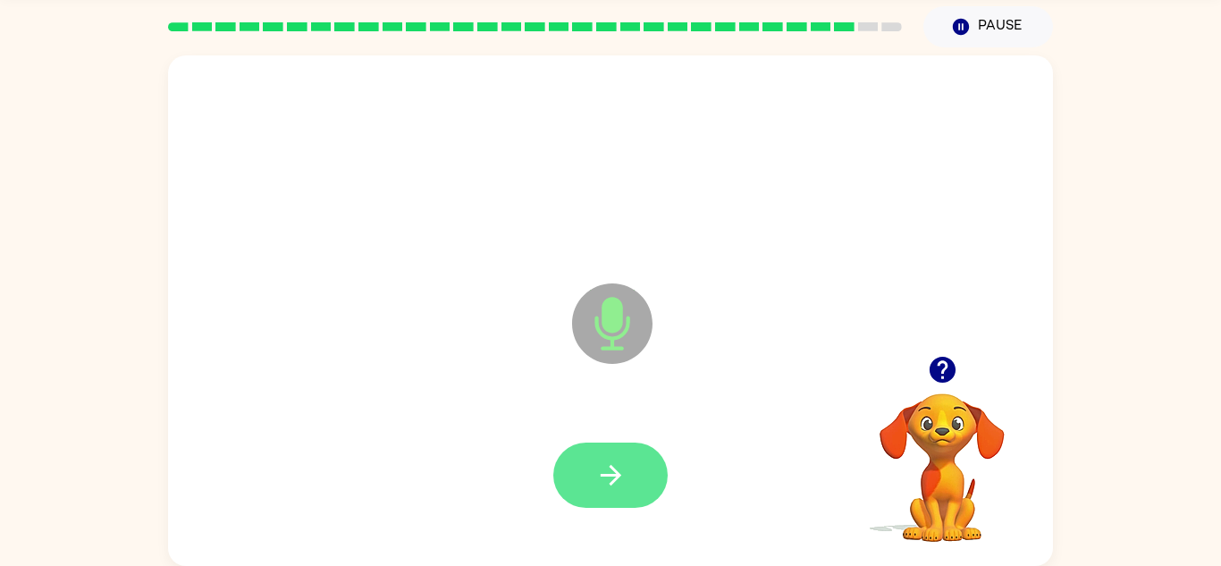
click at [625, 461] on icon "button" at bounding box center [610, 475] width 31 height 31
click at [622, 469] on icon "button" at bounding box center [610, 475] width 31 height 31
click at [591, 446] on button "button" at bounding box center [610, 475] width 114 height 65
click at [601, 470] on icon "button" at bounding box center [610, 475] width 31 height 31
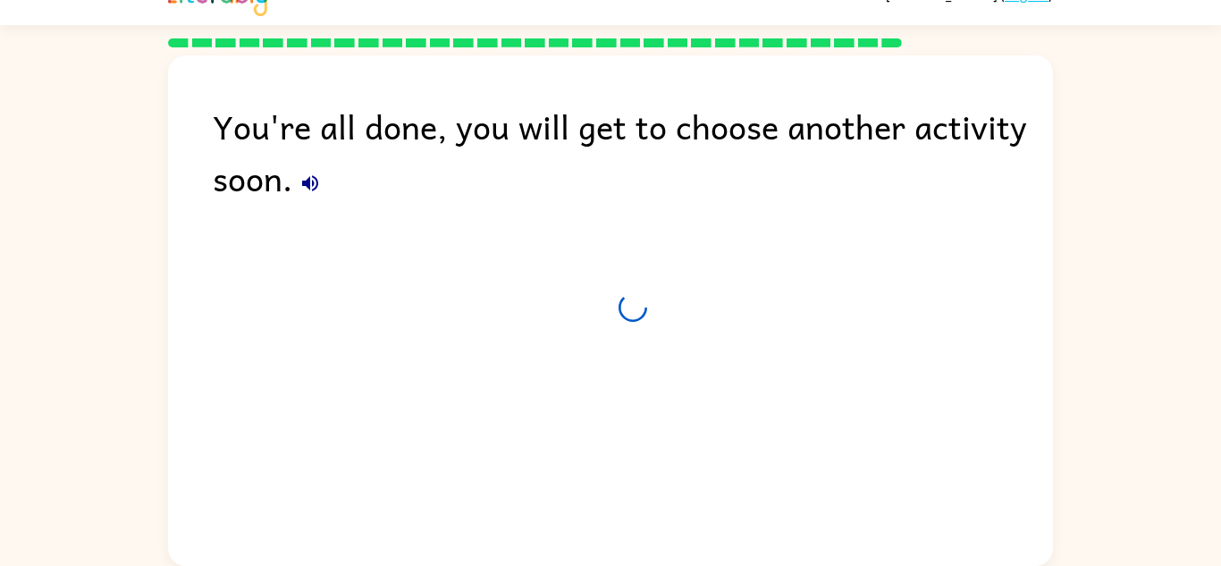
scroll to position [30, 0]
